Goal: Information Seeking & Learning: Learn about a topic

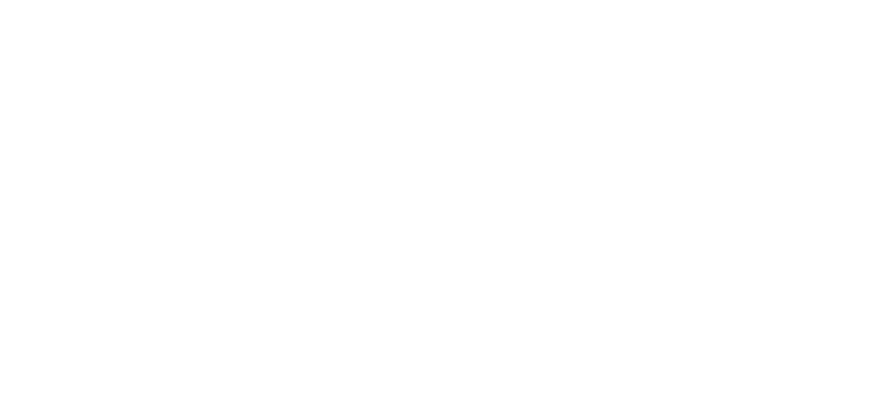
select select
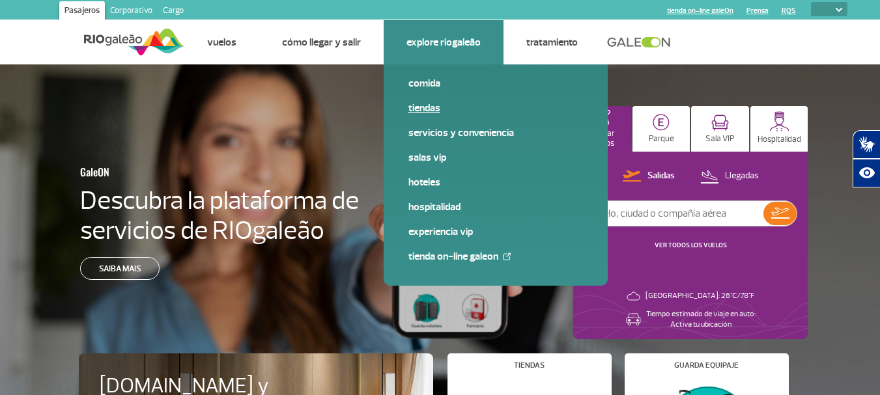
click at [432, 112] on link "Tiendas" at bounding box center [495, 108] width 174 height 14
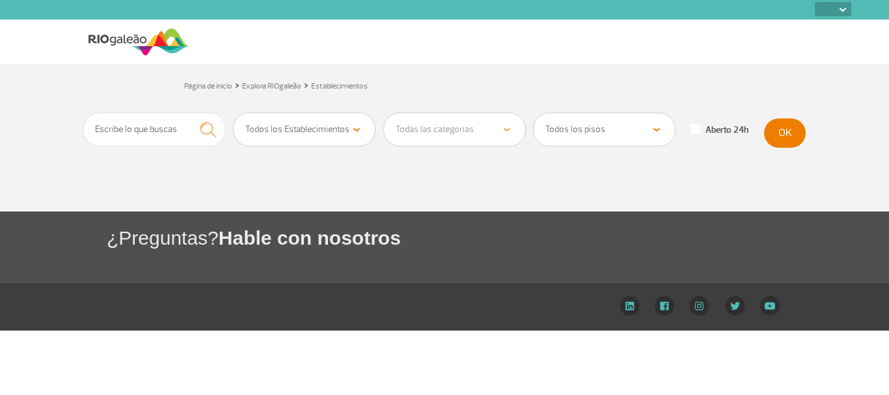
select select
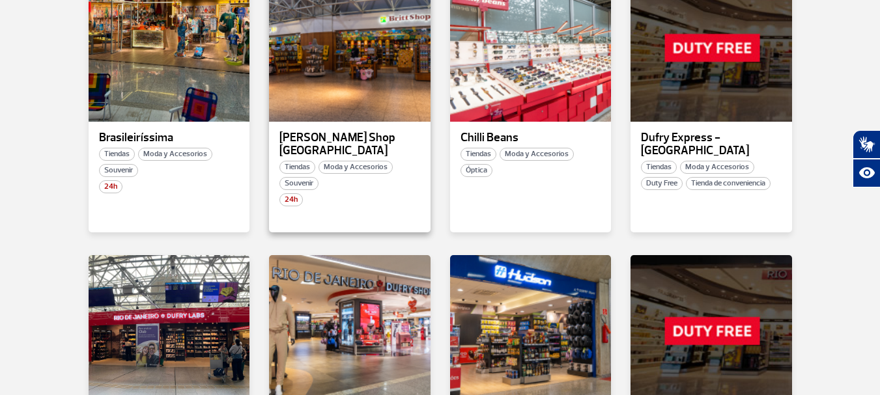
scroll to position [651, 0]
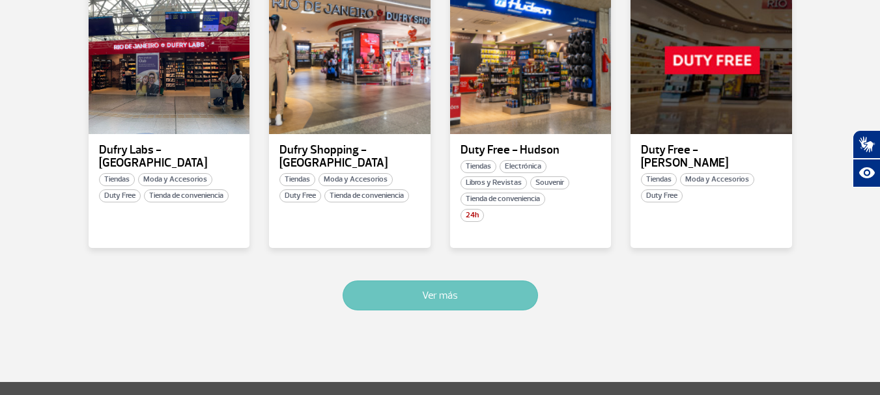
click at [469, 281] on button "Ver más" at bounding box center [439, 296] width 195 height 30
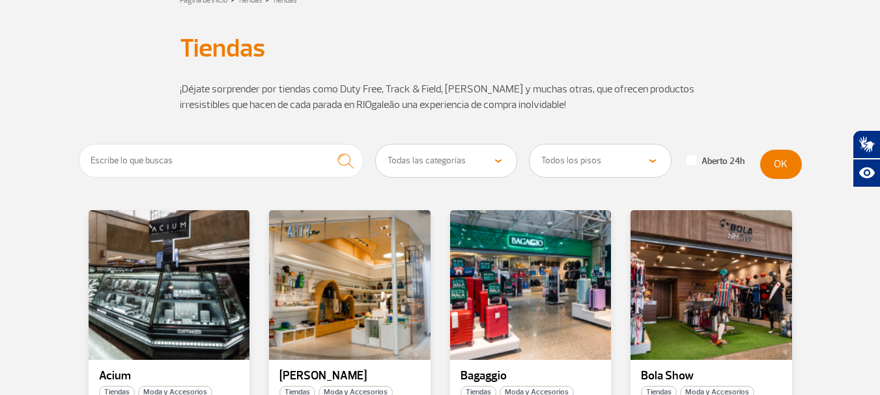
scroll to position [78, 0]
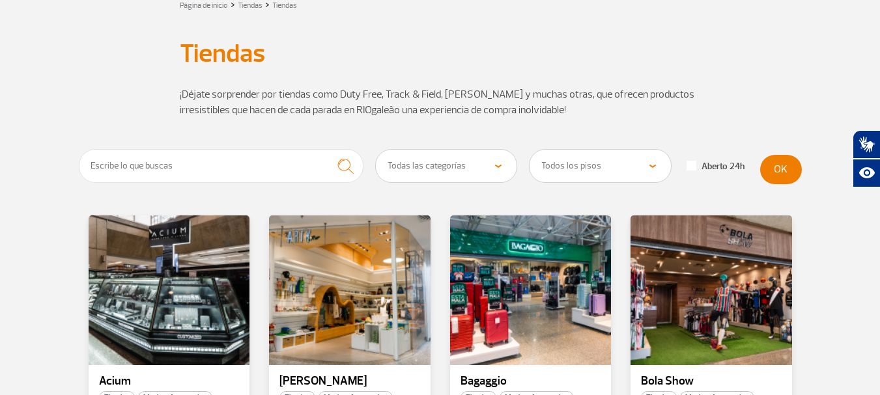
click at [447, 174] on select "Todas las categorías Cosmético y Belleza Electrónica Libros y Revistas Moda y A…" at bounding box center [446, 166] width 141 height 33
click at [703, 94] on div "¡Déjate sorprender por tiendas como Duty Free, Track & Field, [PERSON_NAME] y m…" at bounding box center [440, 110] width 723 height 78
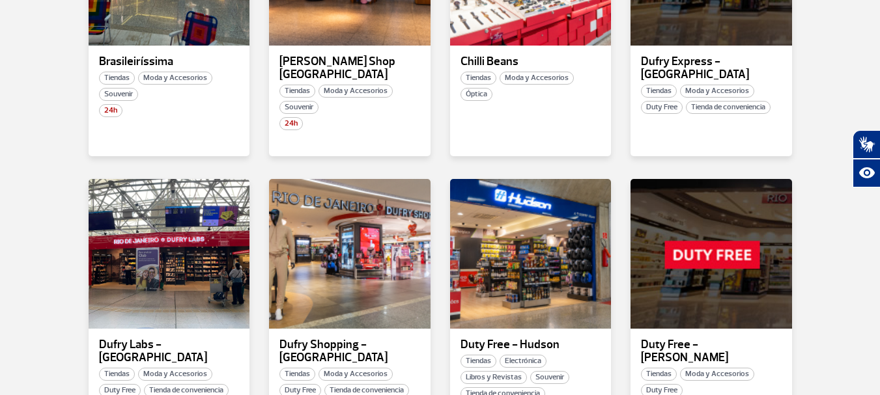
scroll to position [729, 0]
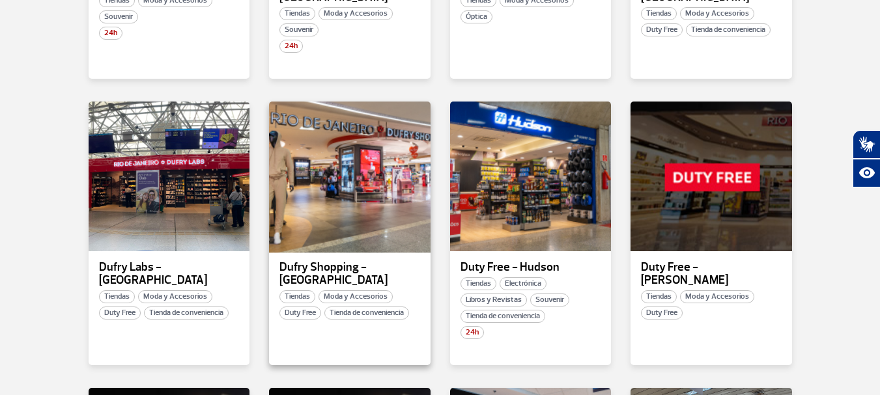
click at [372, 220] on div at bounding box center [350, 176] width 164 height 153
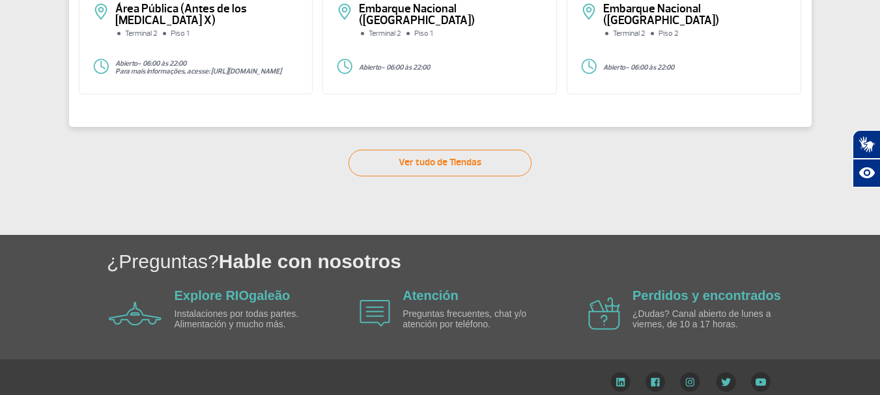
scroll to position [8, 0]
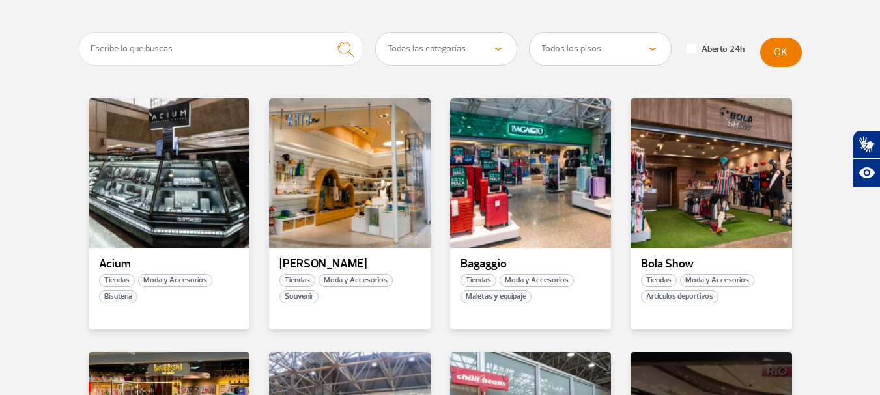
scroll to position [391, 0]
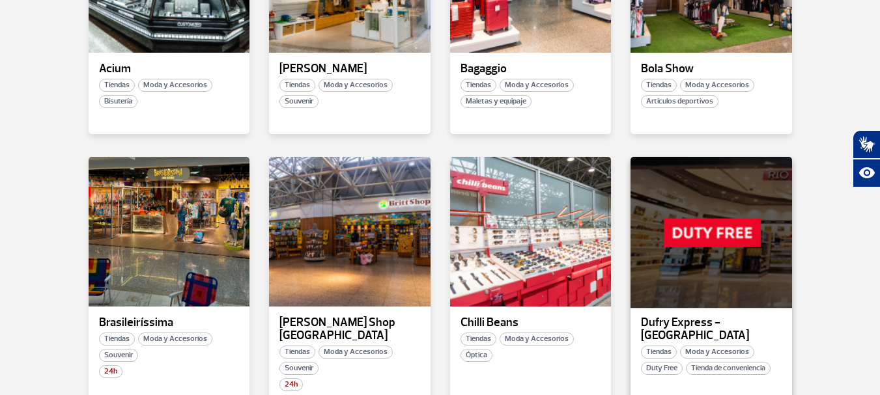
click at [706, 255] on div at bounding box center [711, 232] width 164 height 153
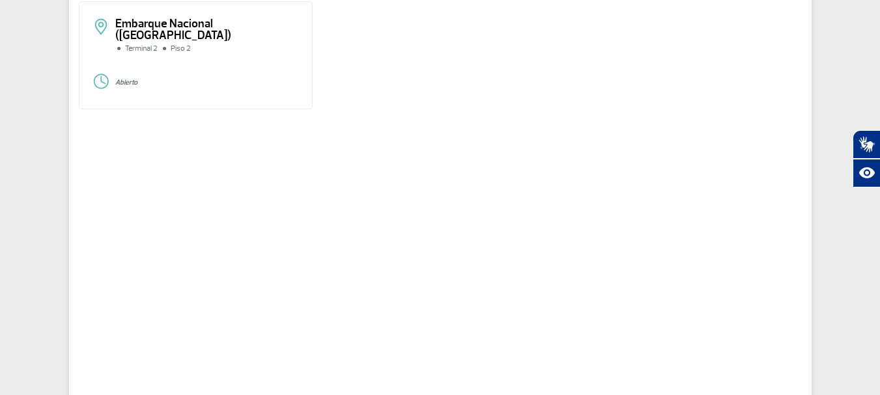
scroll to position [59, 0]
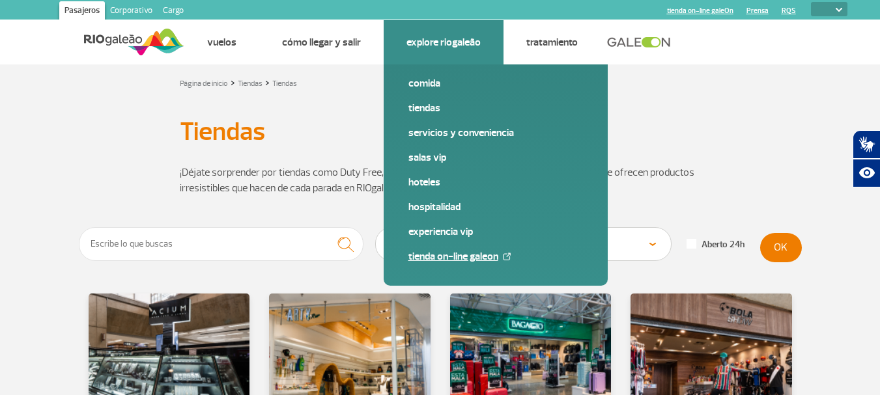
click at [428, 258] on link "tienda on-line galeOn" at bounding box center [495, 256] width 174 height 14
